Goal: Task Accomplishment & Management: Use online tool/utility

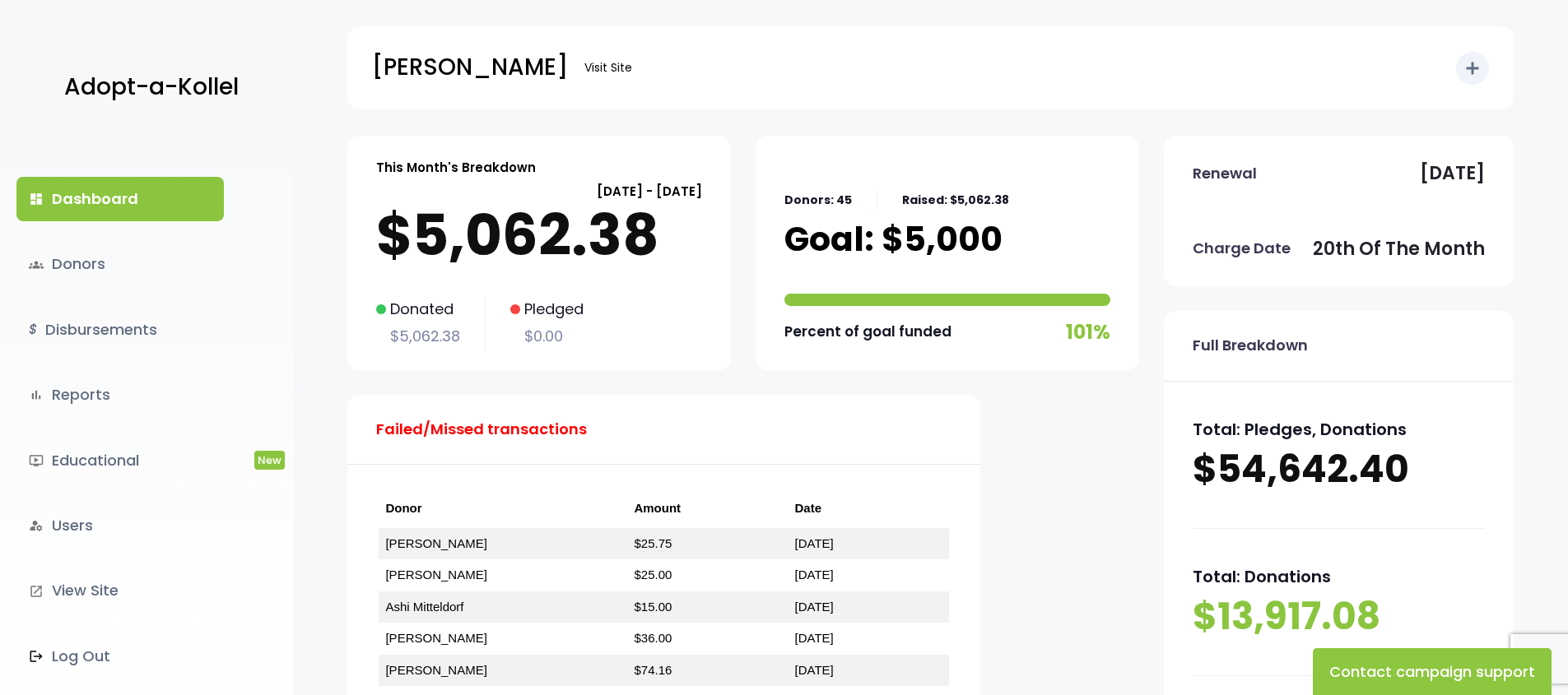
click at [124, 207] on link "dashboard Dashboard" at bounding box center [120, 198] width 207 height 44
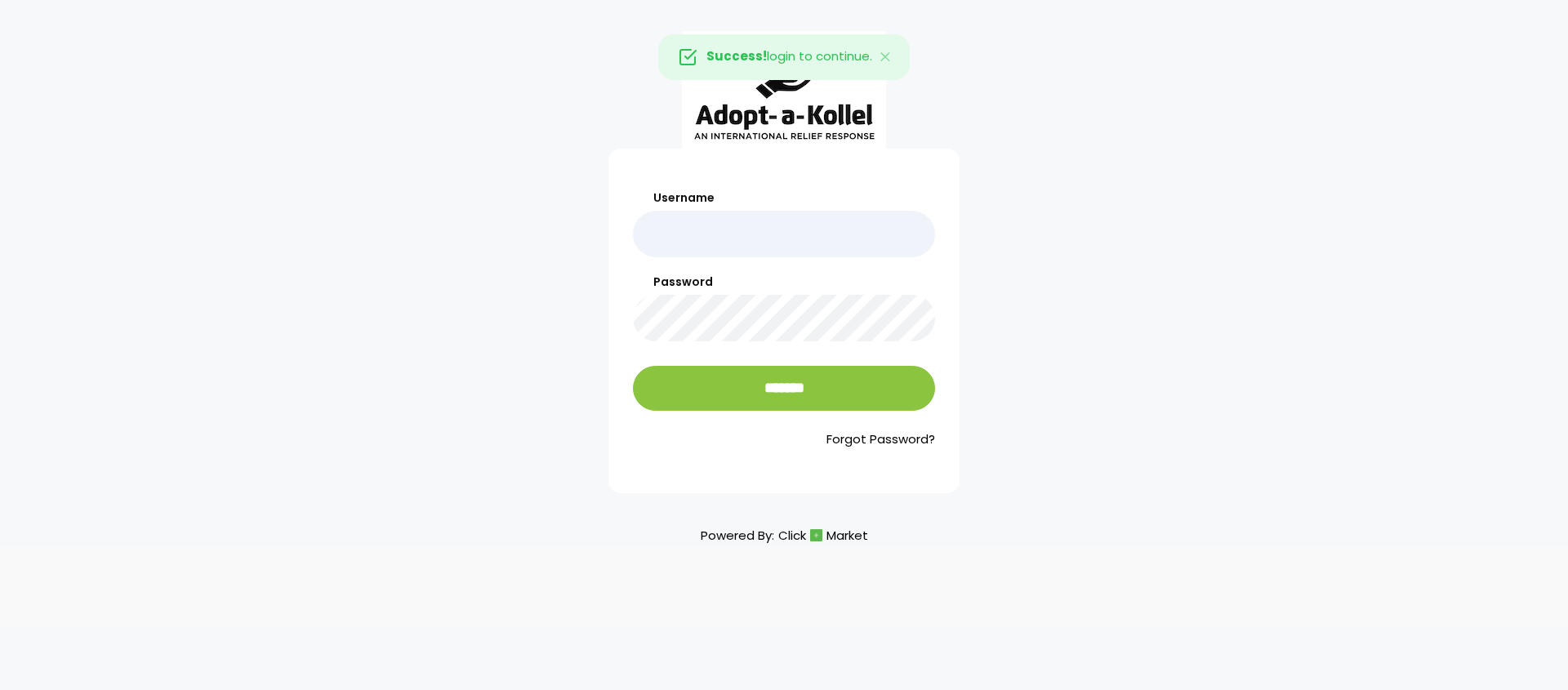
type input "**********"
click at [770, 411] on div "**********" at bounding box center [784, 319] width 303 height 260
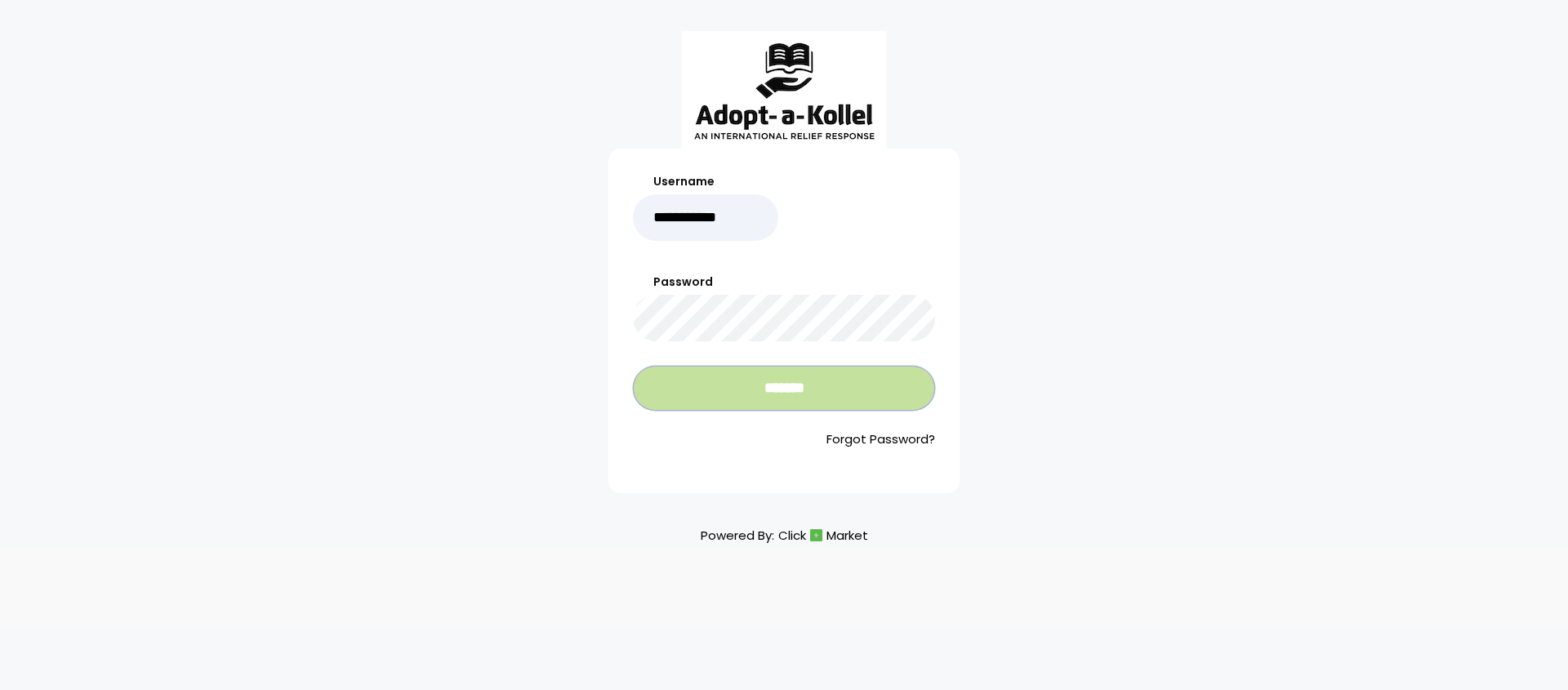
click at [809, 396] on input "*******" at bounding box center [784, 388] width 303 height 45
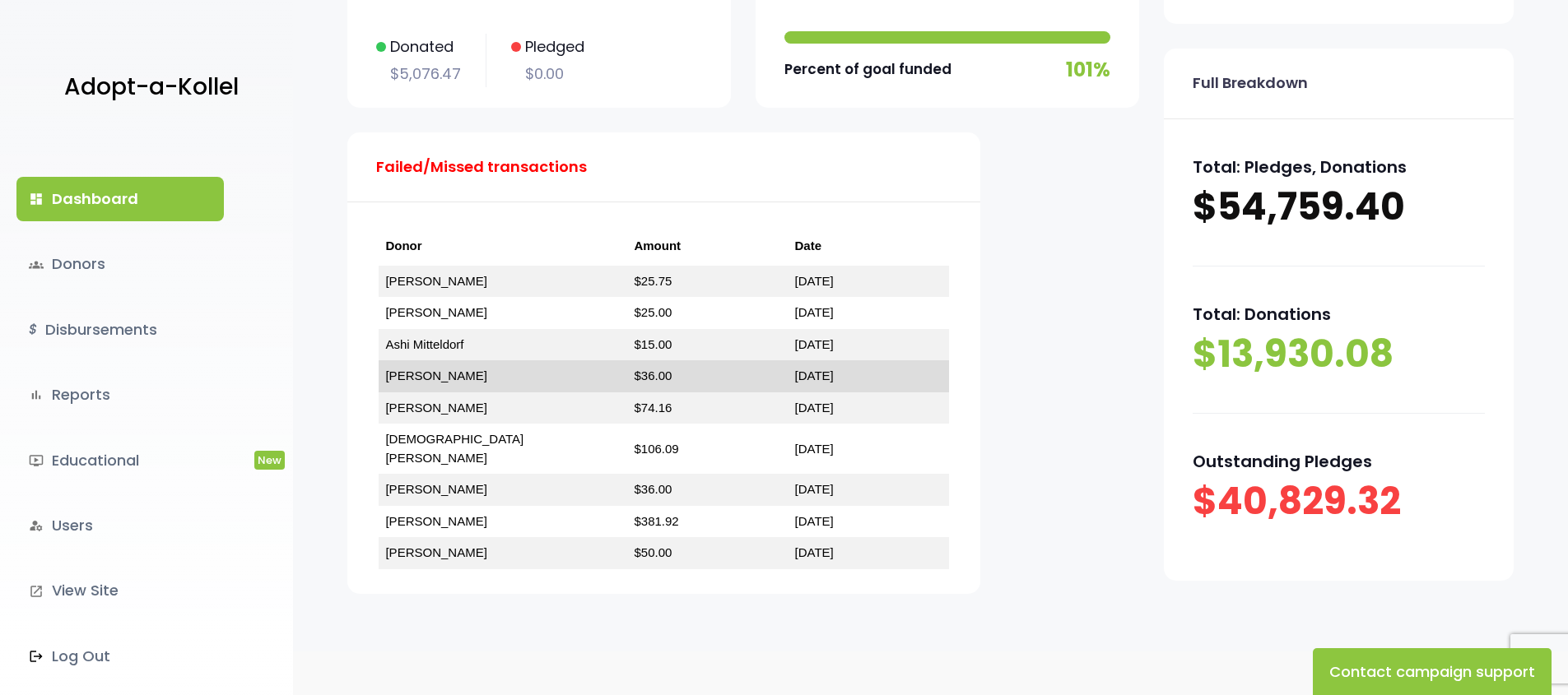
scroll to position [279, 0]
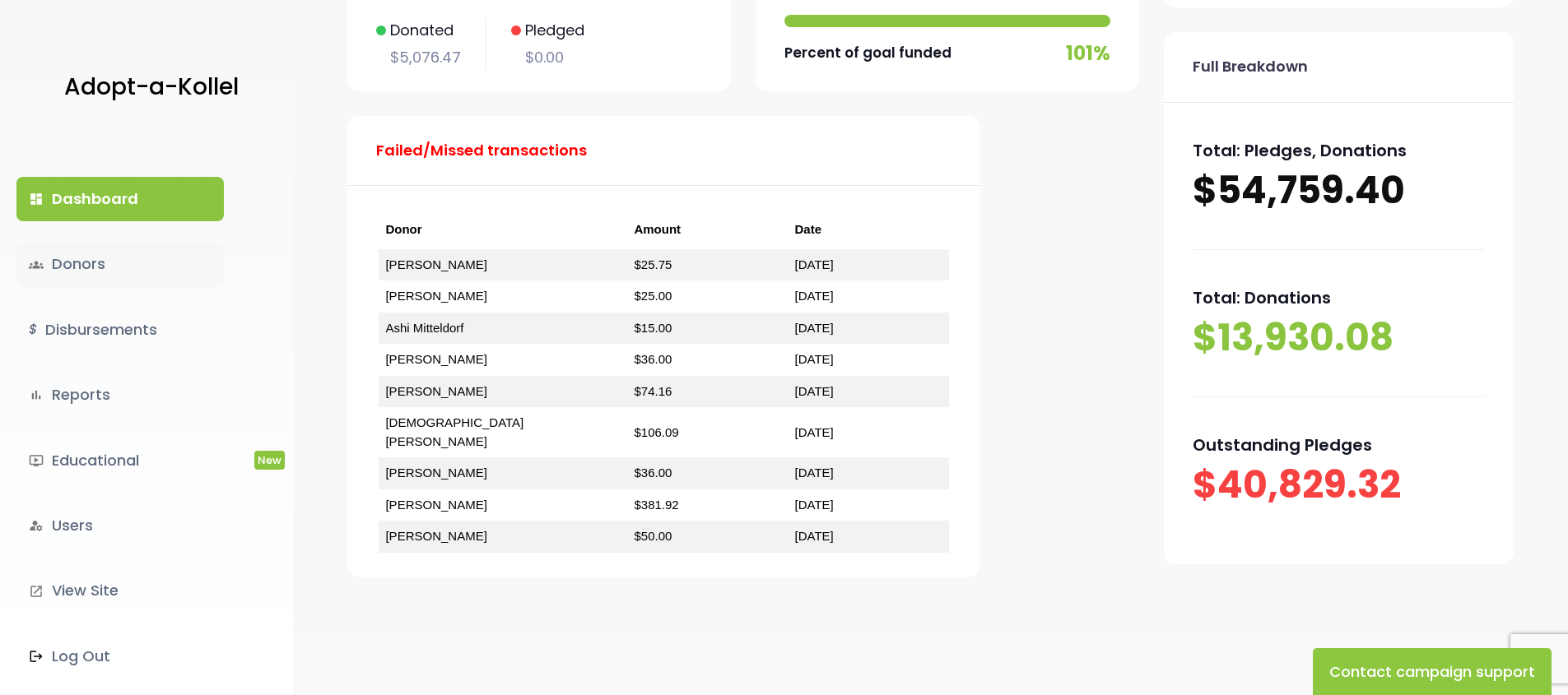
click at [100, 278] on link "groups Donors" at bounding box center [120, 263] width 207 height 44
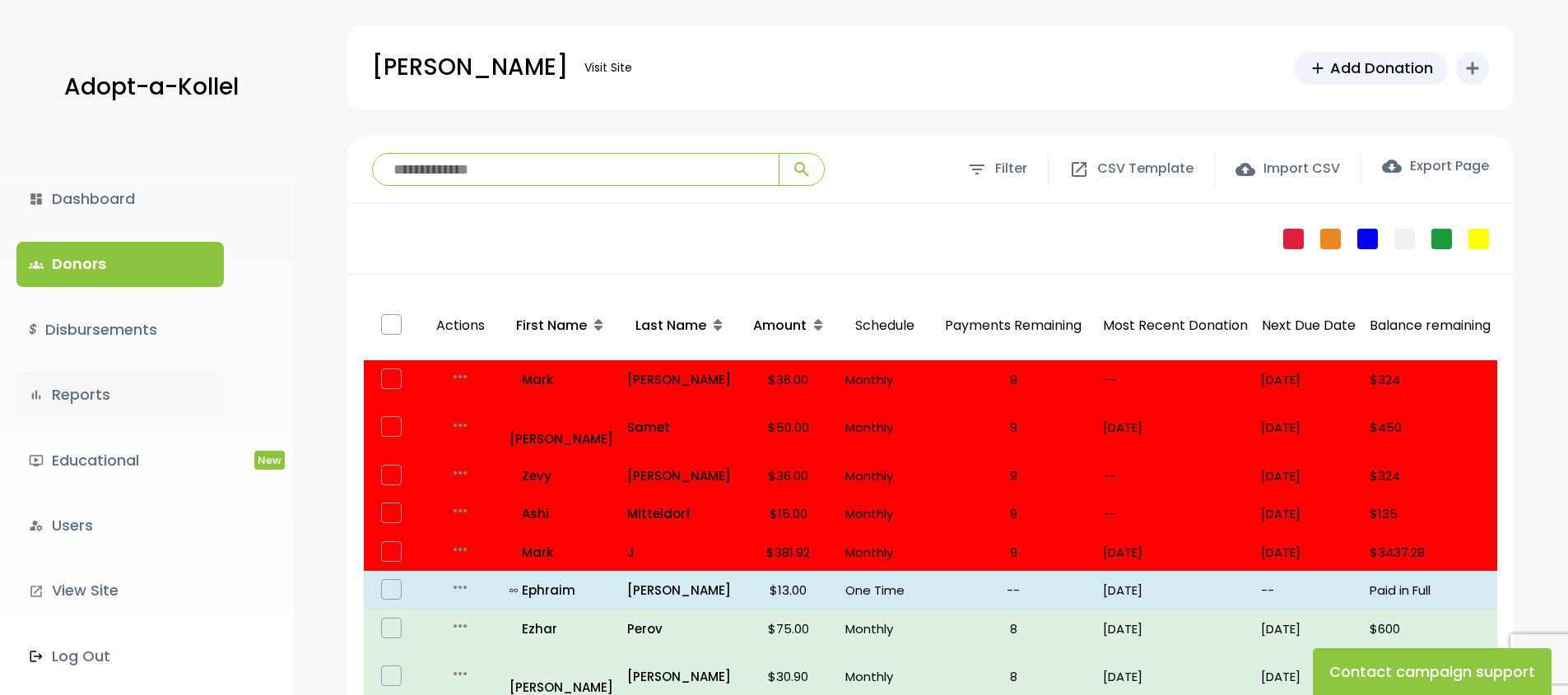
click at [98, 395] on link "bar_chart Reports" at bounding box center [120, 394] width 207 height 44
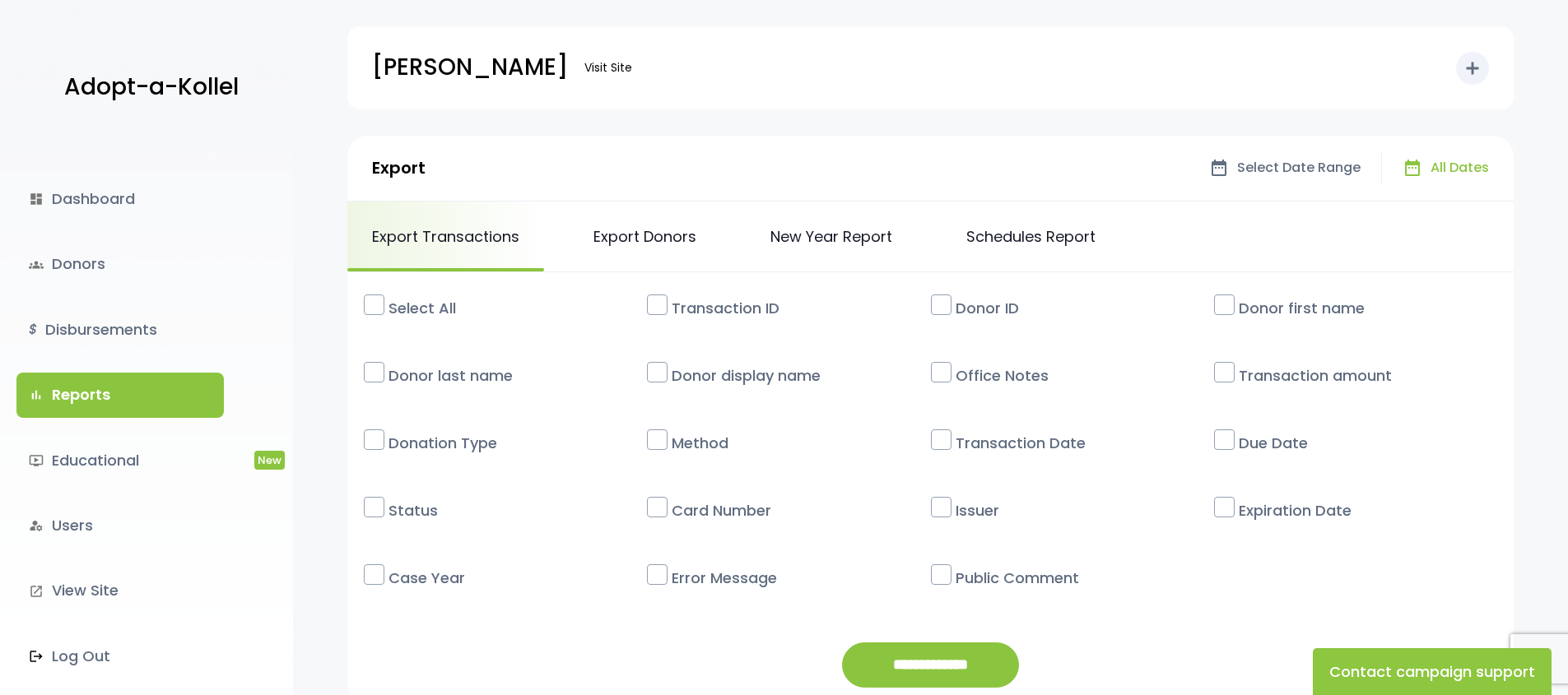
click at [423, 316] on label "Select All" at bounding box center [514, 307] width 267 height 39
click at [1290, 165] on span "Select Date Range" at bounding box center [1298, 168] width 124 height 23
click at [1176, 178] on div "date_range arrow_drop_down" at bounding box center [1160, 168] width 58 height 28
click at [1165, 174] on span "arrow_drop_down" at bounding box center [1170, 168] width 18 height 18
click at [1158, 165] on span "date_range" at bounding box center [1149, 168] width 18 height 18
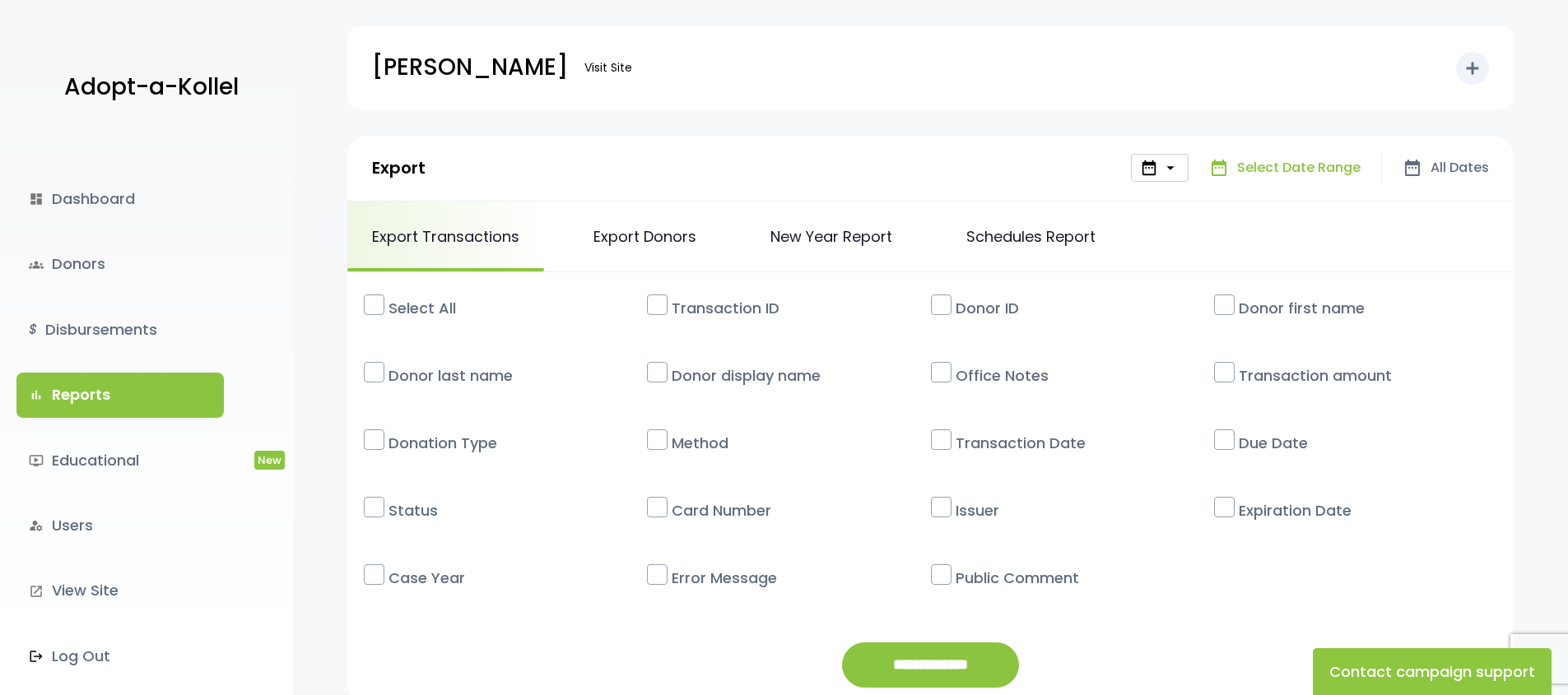
click at [1158, 165] on span "date_range" at bounding box center [1149, 168] width 18 height 18
drag, startPoint x: 960, startPoint y: 667, endPoint x: 947, endPoint y: 665, distance: 13.2
click at [959, 667] on input "**********" at bounding box center [931, 665] width 177 height 45
click at [1170, 169] on span "arrow_drop_down" at bounding box center [1170, 168] width 18 height 18
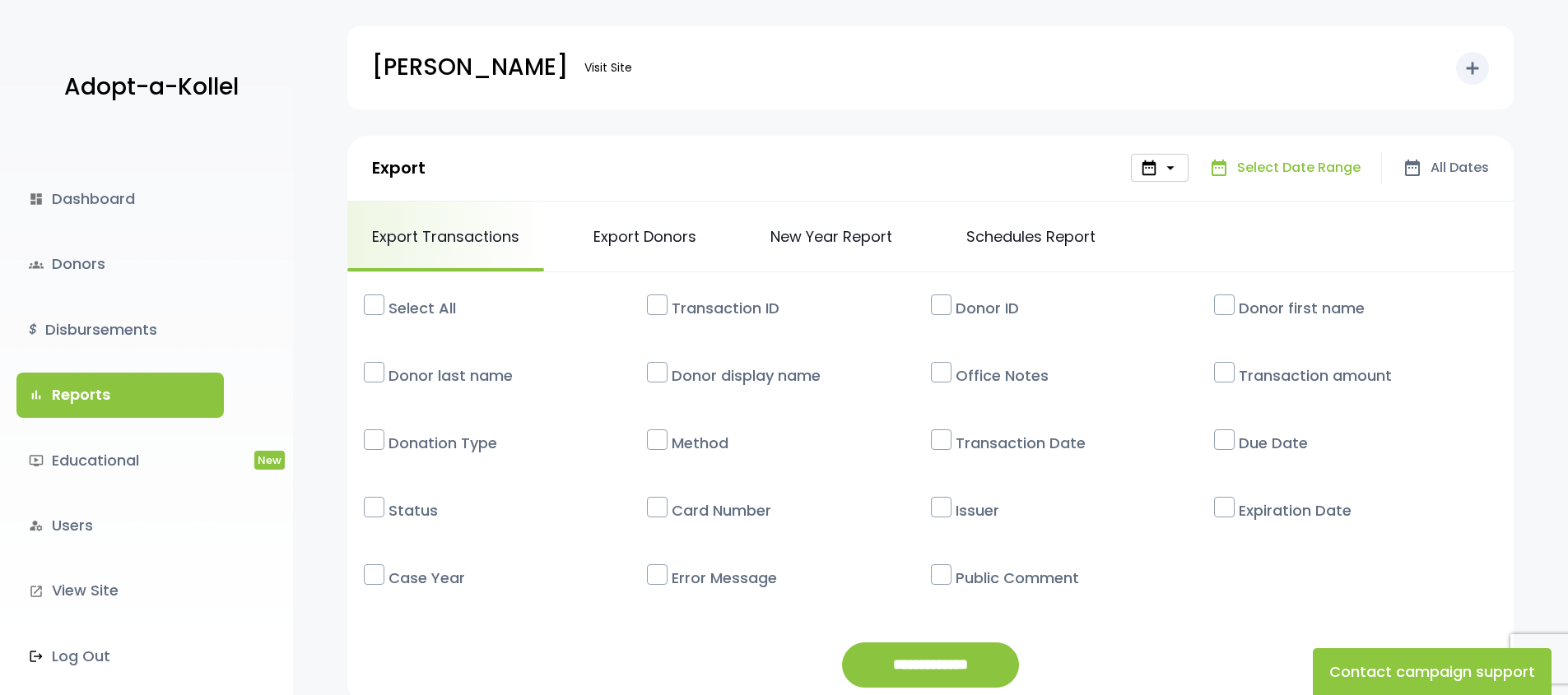
click at [1249, 169] on span "Select Date Range" at bounding box center [1298, 168] width 124 height 23
click at [1290, 172] on span "Select Date Range" at bounding box center [1298, 168] width 124 height 23
click at [1291, 172] on span "Select Date Range" at bounding box center [1298, 168] width 124 height 23
click at [1292, 173] on span "Select Date Range" at bounding box center [1298, 168] width 124 height 23
click at [1291, 173] on span "Select Date Range" at bounding box center [1298, 168] width 124 height 23
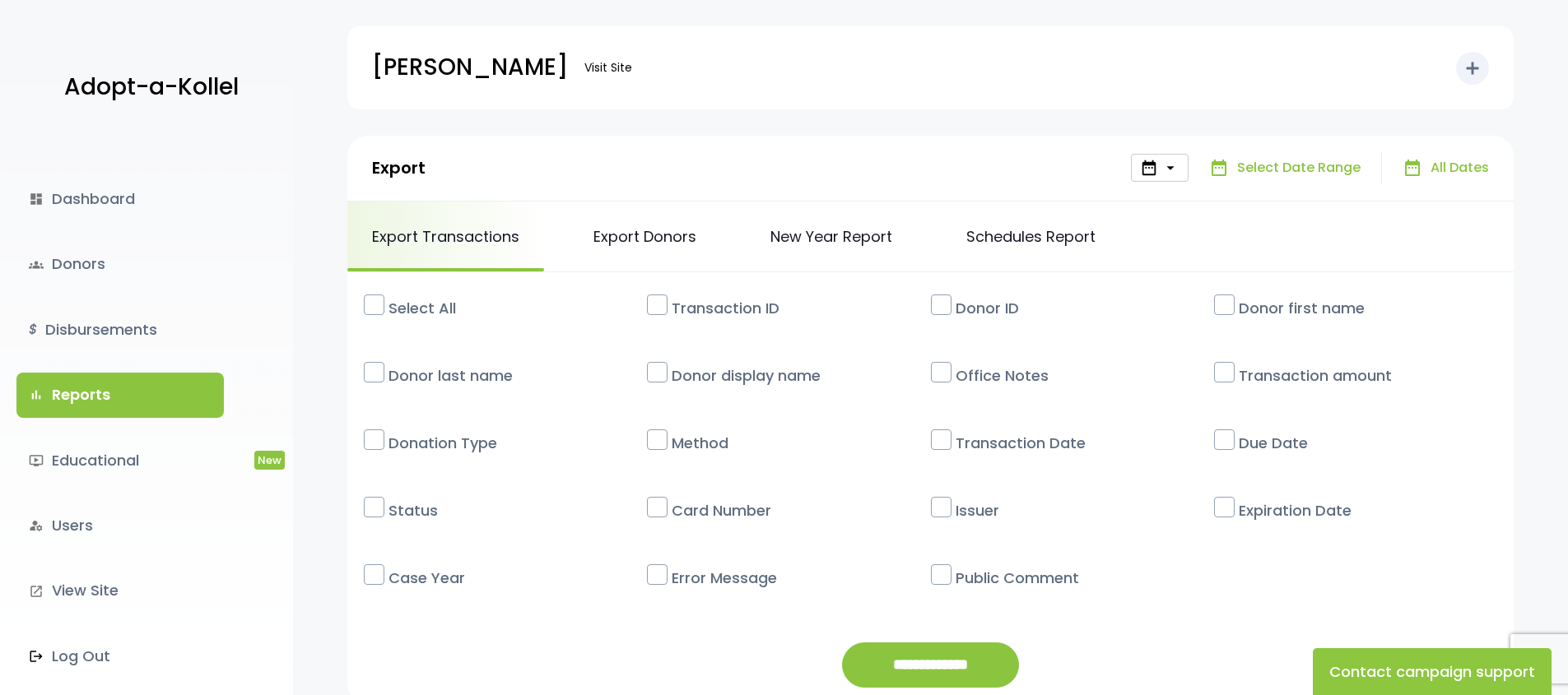
click at [1447, 169] on span "All Dates" at bounding box center [1459, 168] width 59 height 23
click at [1281, 172] on span "Select Date Range" at bounding box center [1298, 168] width 124 height 23
click at [1189, 165] on div "date_range arrow_drop_down date_range Select Date Range date_range All Dates" at bounding box center [1309, 169] width 358 height 32
click at [1165, 168] on span "arrow_drop_down" at bounding box center [1170, 168] width 18 height 18
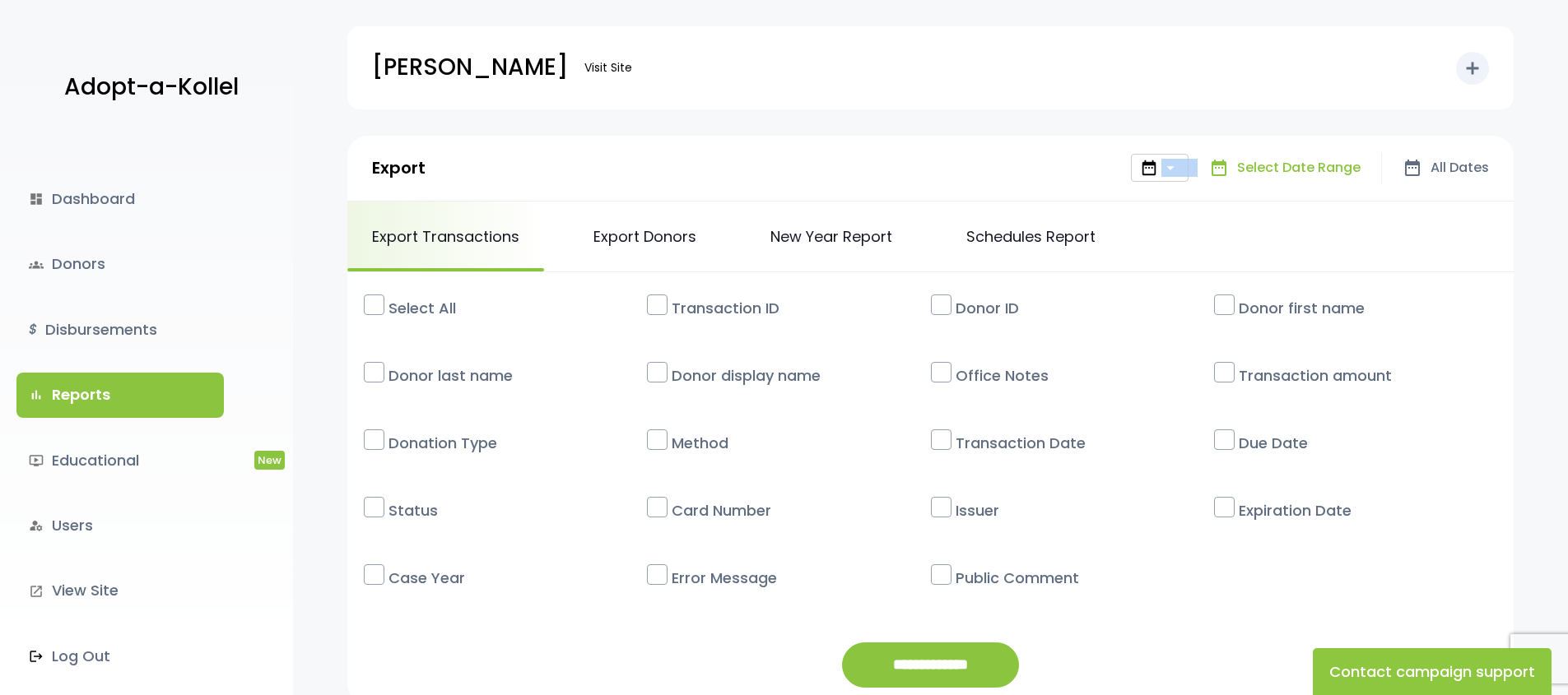
click at [1165, 168] on span "arrow_drop_down" at bounding box center [1170, 168] width 18 height 18
click at [1164, 169] on span "arrow_drop_down" at bounding box center [1170, 168] width 18 height 18
click at [1152, 171] on span "date_range" at bounding box center [1149, 168] width 18 height 18
click at [1172, 163] on span "arrow_drop_down" at bounding box center [1170, 168] width 18 height 18
click at [1173, 169] on span "arrow_drop_down" at bounding box center [1170, 168] width 18 height 18
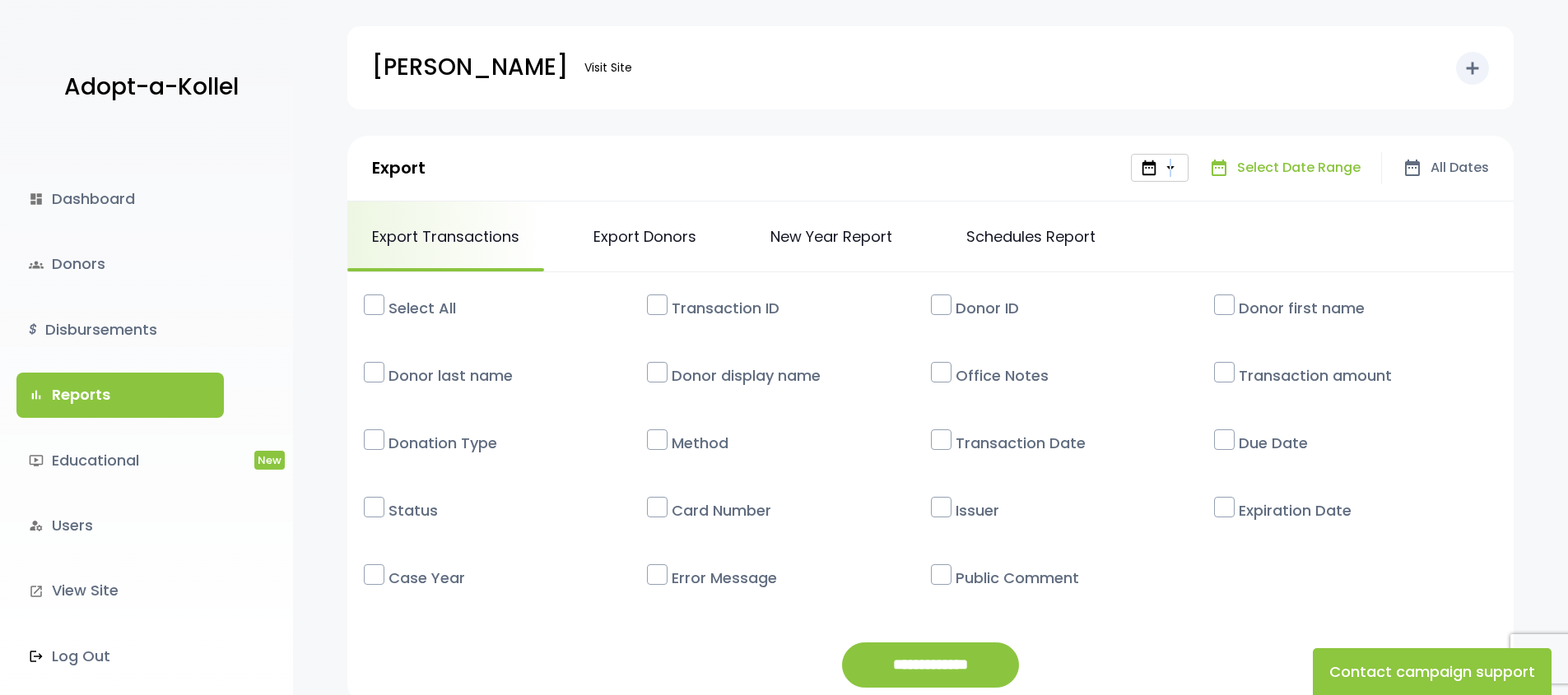
click at [1173, 169] on span "arrow_drop_down" at bounding box center [1170, 168] width 18 height 18
click at [1459, 176] on span "All Dates" at bounding box center [1459, 168] width 59 height 23
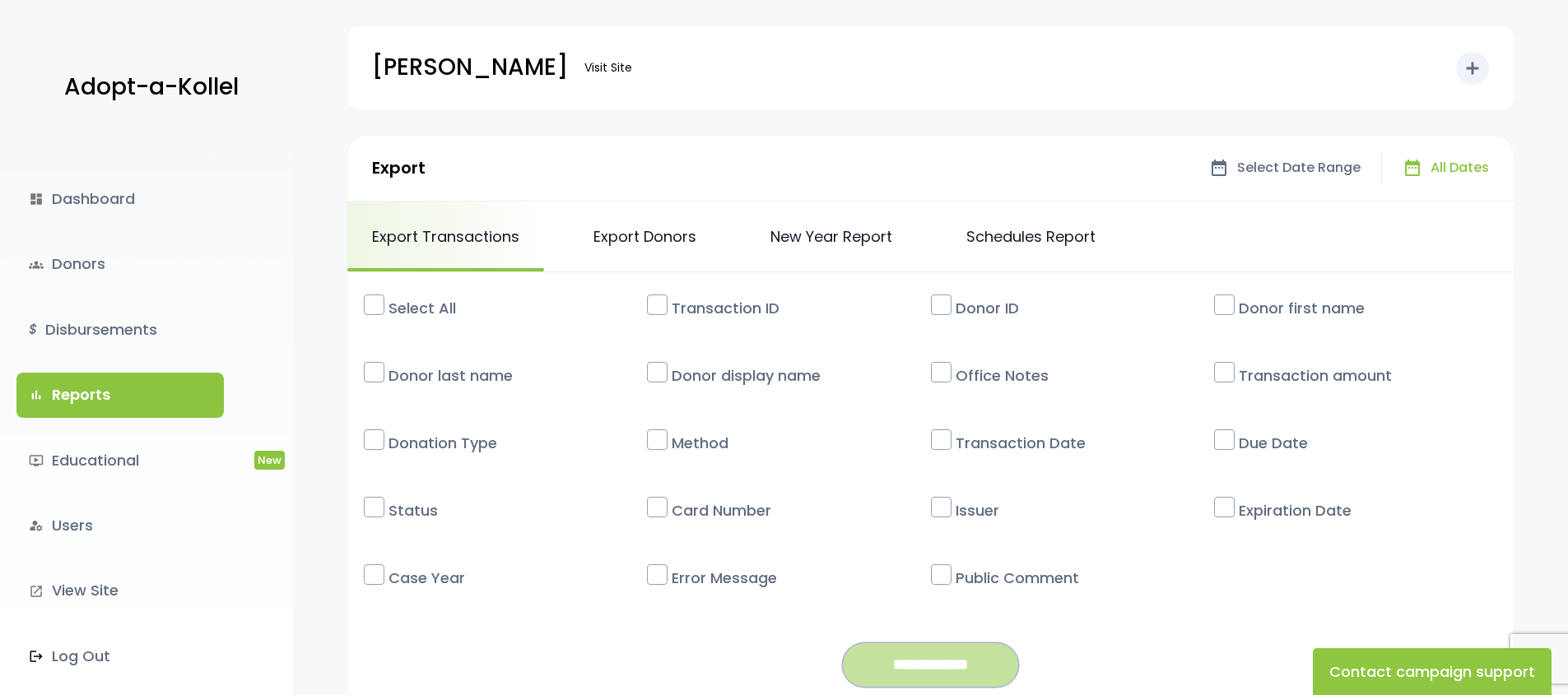
click at [1004, 655] on input "**********" at bounding box center [931, 665] width 177 height 45
